Goal: Task Accomplishment & Management: Manage account settings

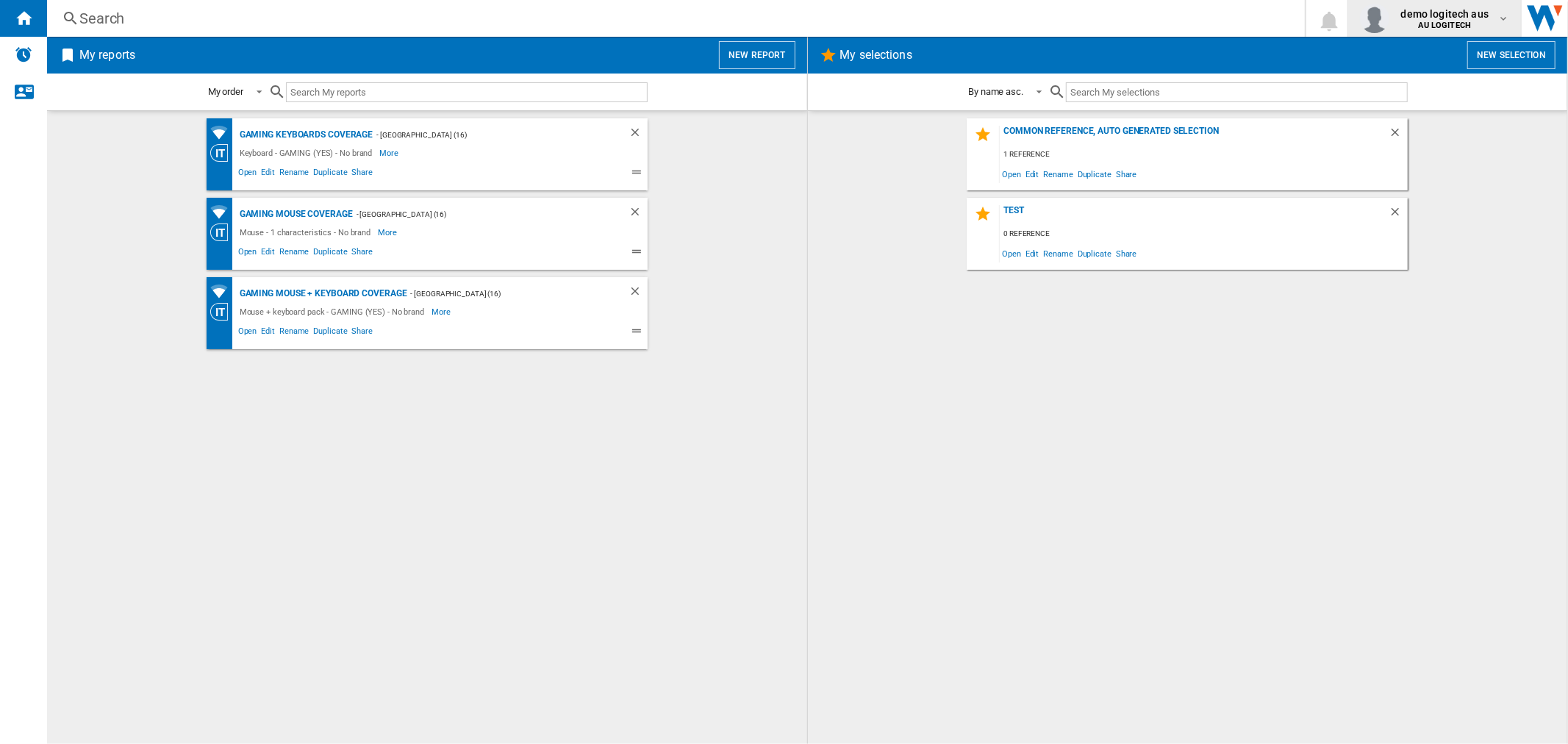
click at [1441, 24] on b "AU LOGITECH" at bounding box center [1445, 25] width 53 height 9
click at [1416, 130] on button "Logout" at bounding box center [1422, 128] width 141 height 29
